Goal: Navigation & Orientation: Understand site structure

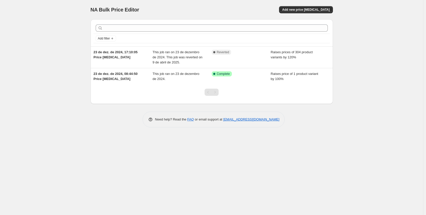
click at [215, 93] on div "Pagination" at bounding box center [214, 92] width 7 height 7
